Goal: Transaction & Acquisition: Book appointment/travel/reservation

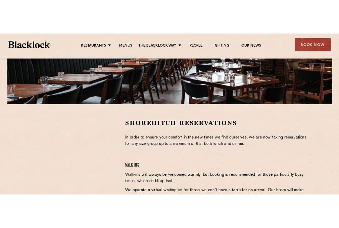
scroll to position [211, 0]
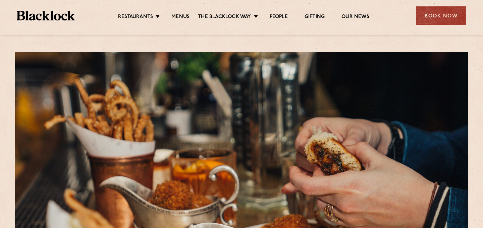
scroll to position [114, 0]
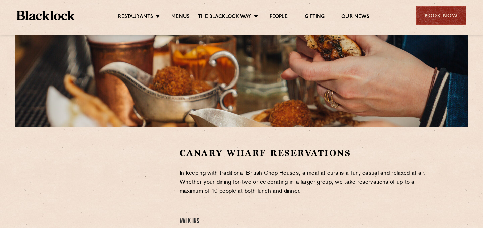
click at [443, 16] on div "Book Now" at bounding box center [441, 15] width 50 height 18
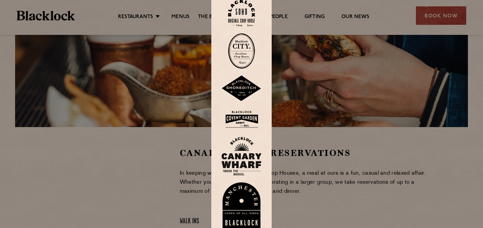
click at [234, 168] on img at bounding box center [241, 156] width 40 height 39
